Goal: Information Seeking & Learning: Learn about a topic

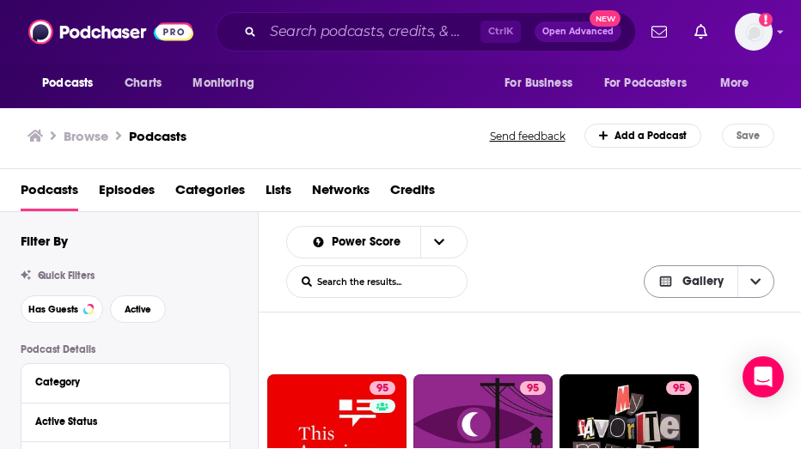
scroll to position [1128, 0]
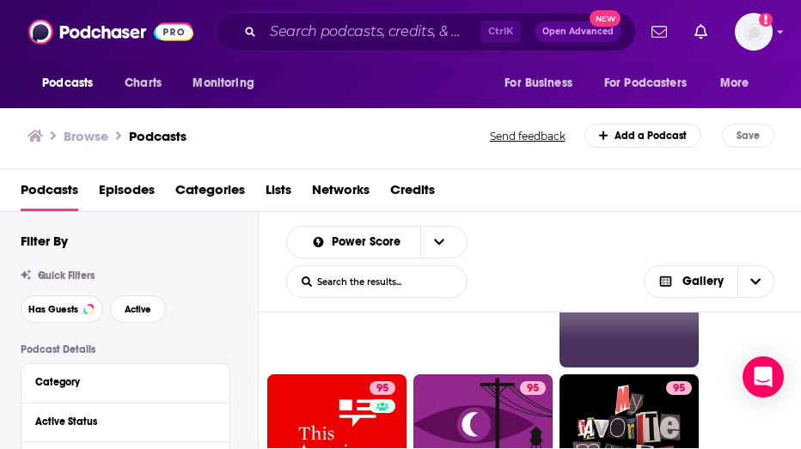
click at [650, 362] on link "95" at bounding box center [629, 298] width 139 height 139
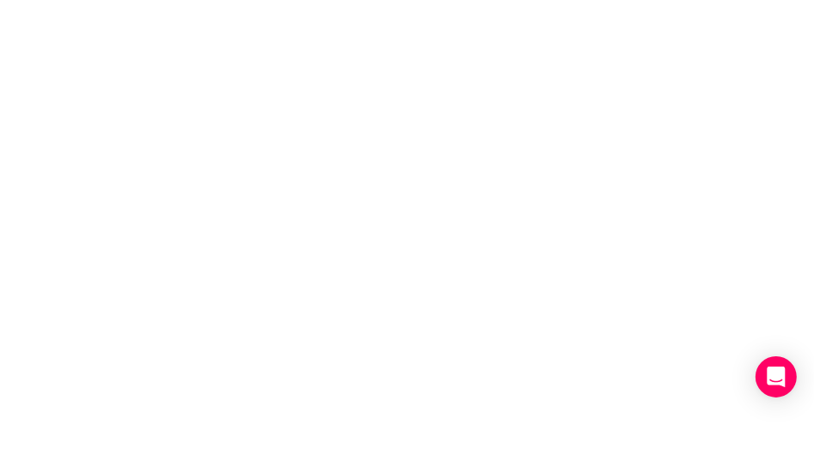
drag, startPoint x: 809, startPoint y: 79, endPoint x: 805, endPoint y: 21, distance: 57.7
click at [800, 21] on body at bounding box center [407, 224] width 814 height 449
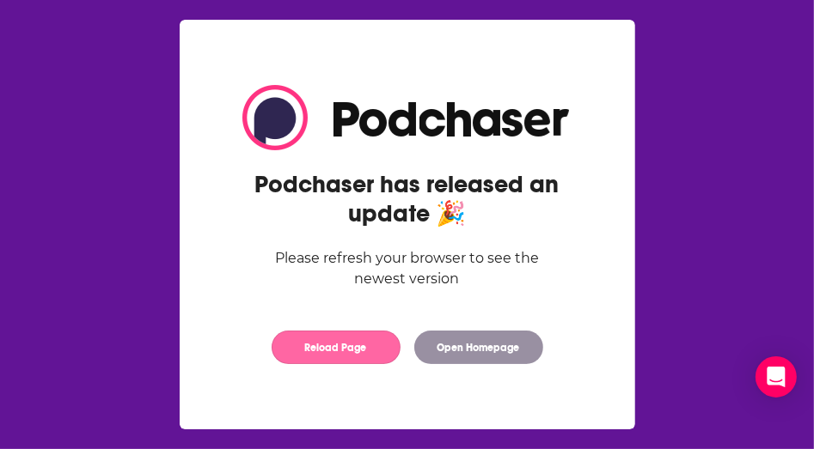
click at [370, 351] on button "Reload Page" at bounding box center [336, 348] width 129 height 34
click at [347, 364] on button "Reload Page" at bounding box center [336, 348] width 129 height 34
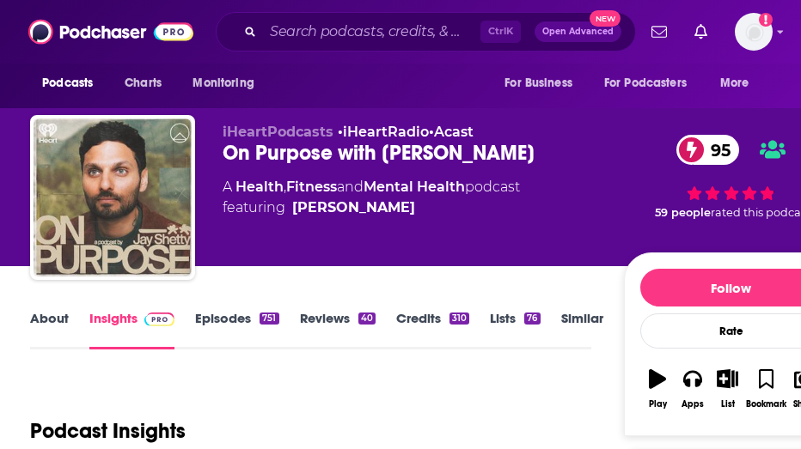
click at [65, 346] on link "About" at bounding box center [49, 330] width 39 height 40
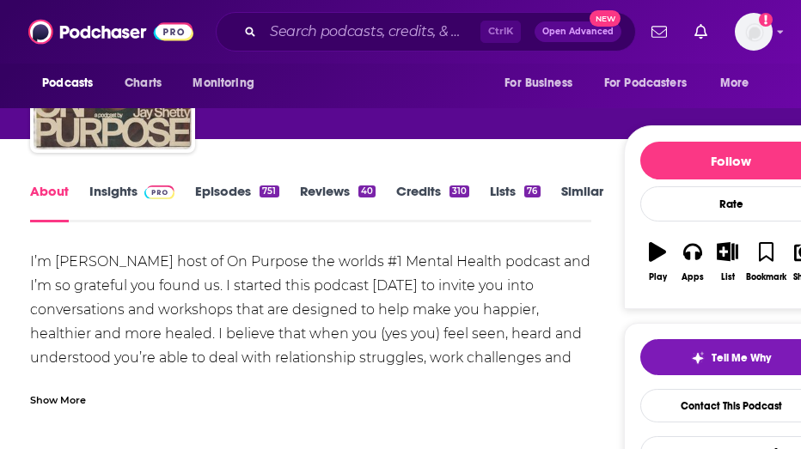
scroll to position [183, 0]
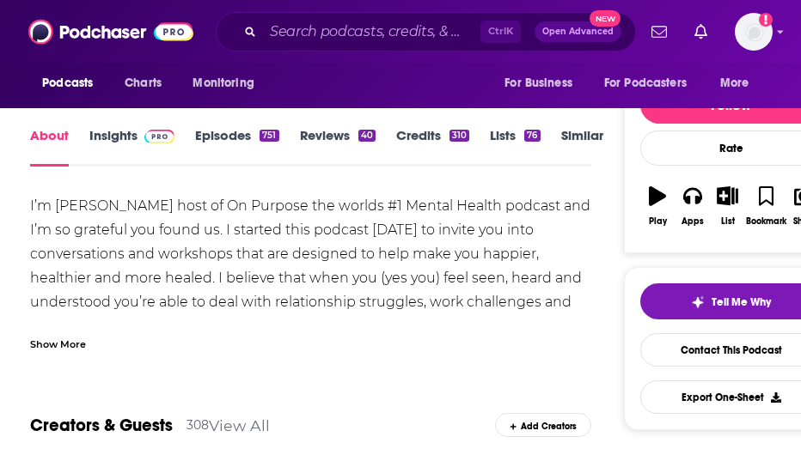
click at [86, 352] on div "Show More" at bounding box center [58, 343] width 56 height 16
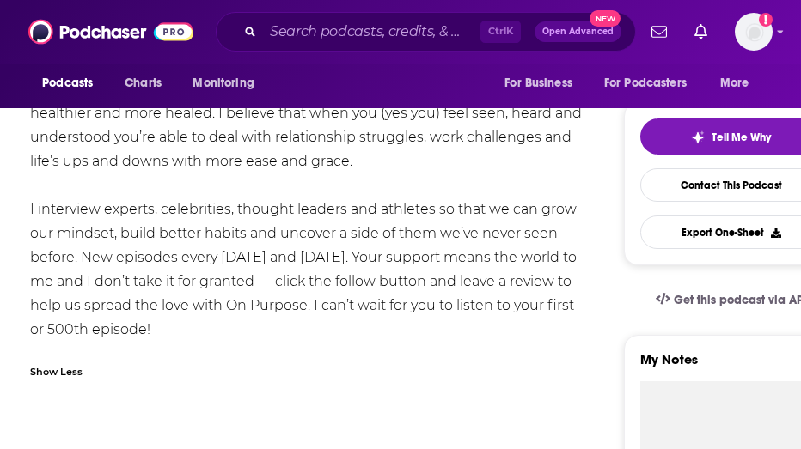
scroll to position [365, 0]
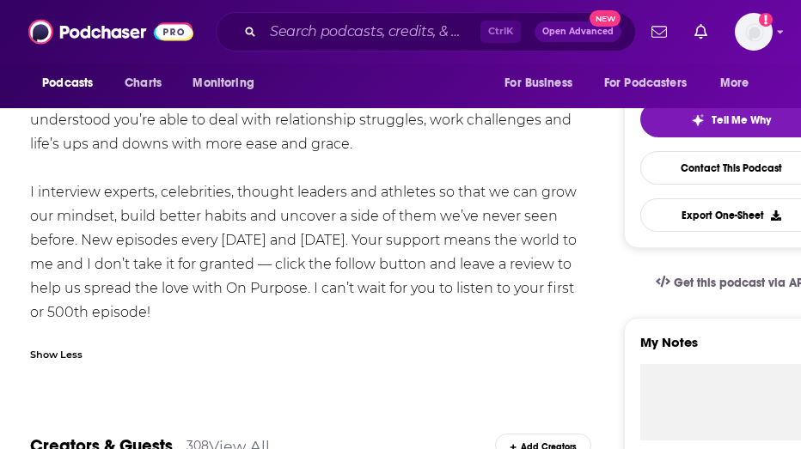
click at [65, 325] on div "I’m [PERSON_NAME] host of On Purpose the worlds #1 Mental Health podcast and I’…" at bounding box center [310, 168] width 561 height 313
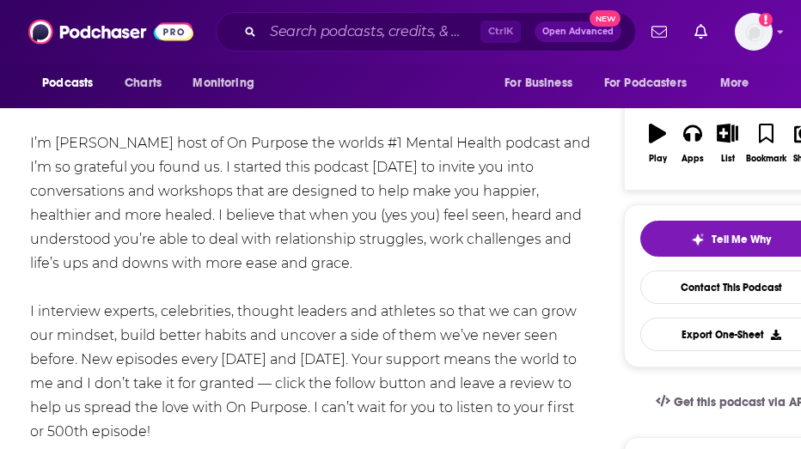
scroll to position [175, 0]
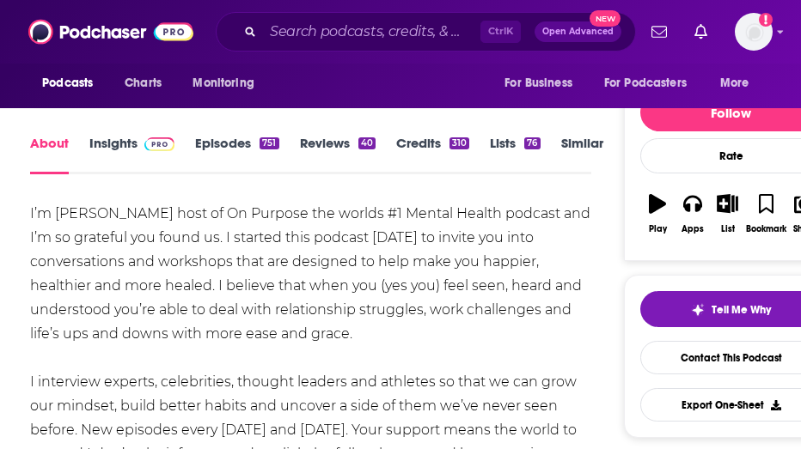
click at [247, 171] on link "Episodes 751" at bounding box center [236, 155] width 83 height 40
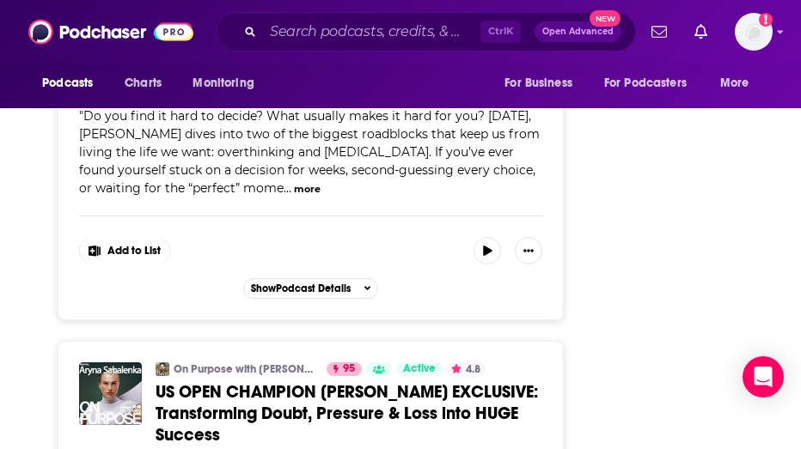
scroll to position [5112, 0]
